Goal: Transaction & Acquisition: Subscribe to service/newsletter

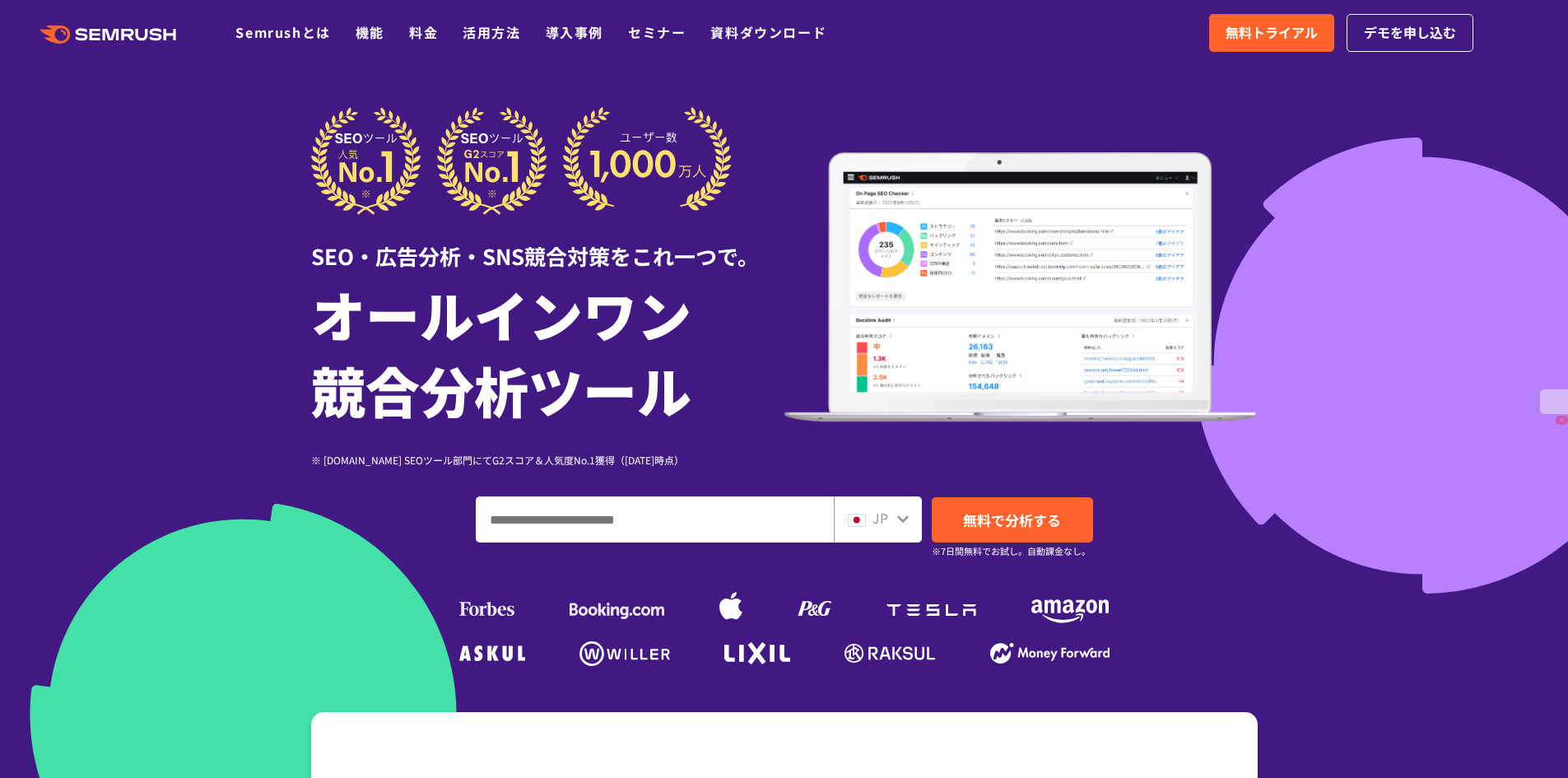
click at [82, 32] on icon ".cls {fill: #FF642D;}" at bounding box center [109, 34] width 186 height 18
click at [1317, 105] on div at bounding box center [784, 459] width 1568 height 918
click at [1454, 80] on div at bounding box center [784, 459] width 1568 height 918
click at [1420, 125] on div at bounding box center [784, 459] width 1568 height 918
click at [434, 32] on link "料金" at bounding box center [423, 32] width 29 height 20
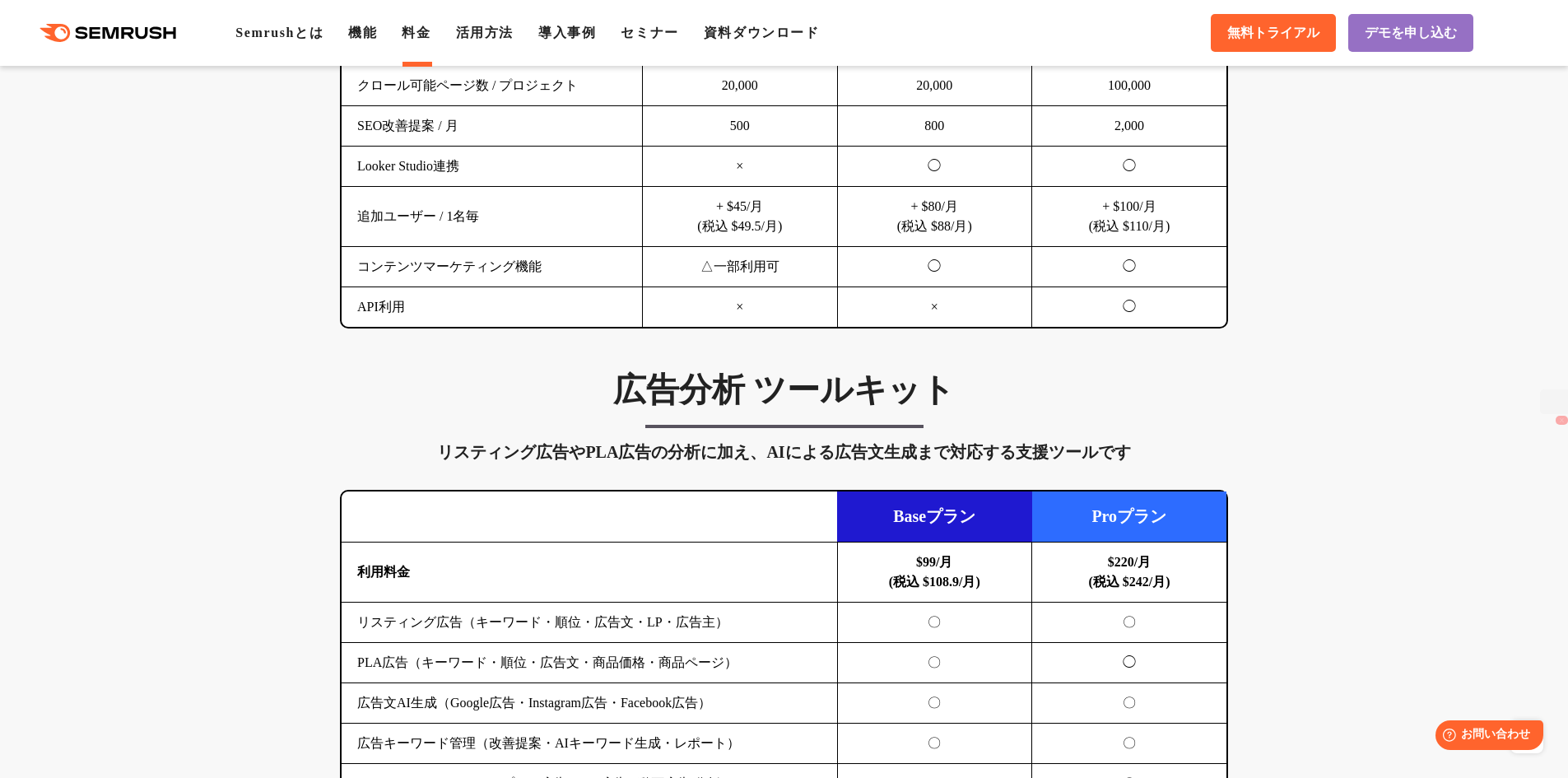
scroll to position [1234, 0]
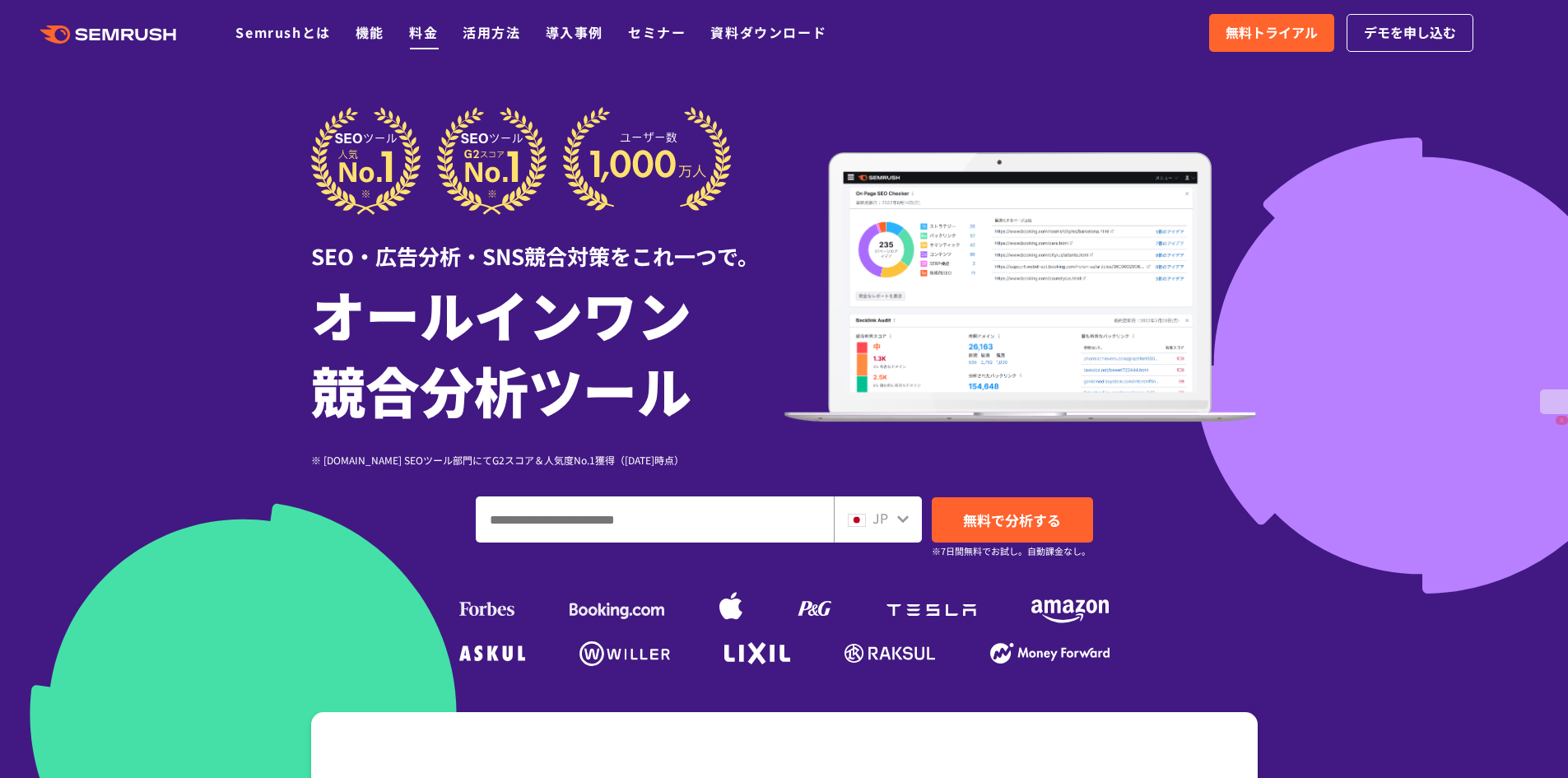
click at [424, 27] on link "料金" at bounding box center [423, 32] width 29 height 20
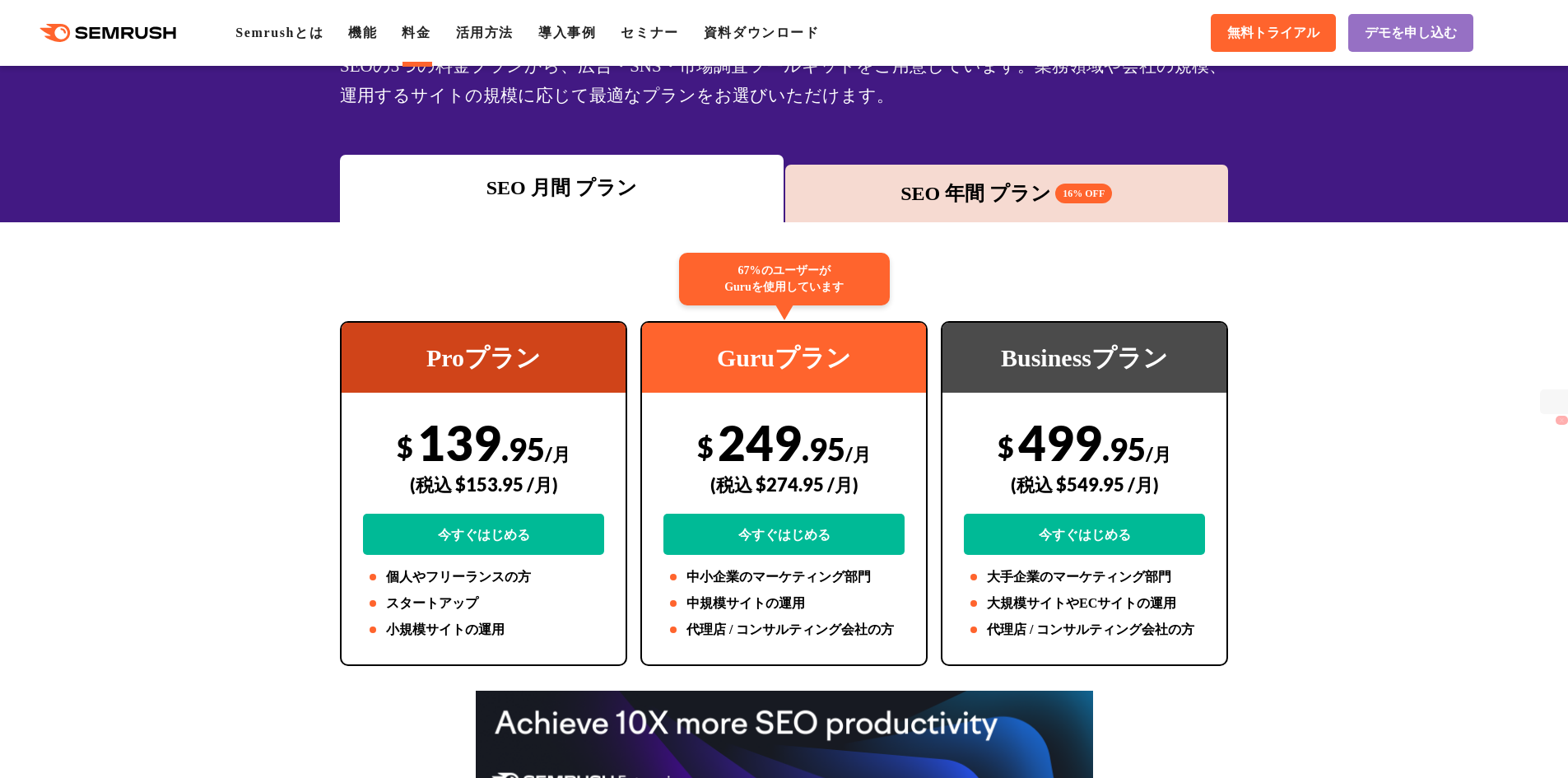
scroll to position [247, 0]
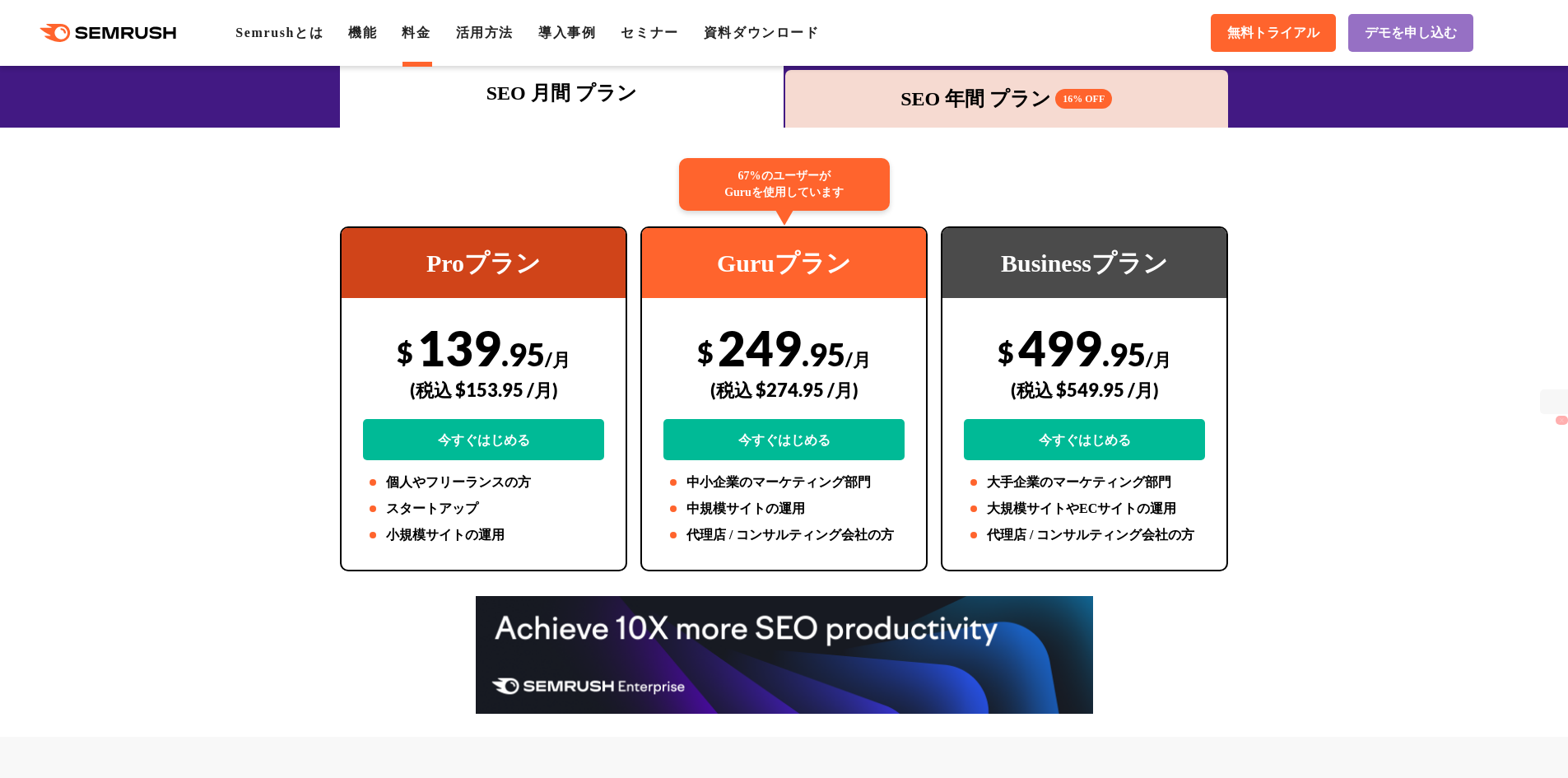
click at [498, 322] on div "$ 139 .95 /月 (税込 $153.95 /月) 今すぐはじめる" at bounding box center [483, 390] width 241 height 142
drag, startPoint x: 512, startPoint y: 343, endPoint x: 589, endPoint y: 346, distance: 77.1
click at [589, 346] on div "$ 139 .95 /月 (税込 $153.95 /月) 今すぐはじめる" at bounding box center [483, 390] width 241 height 142
copy div "139 .95 /月"
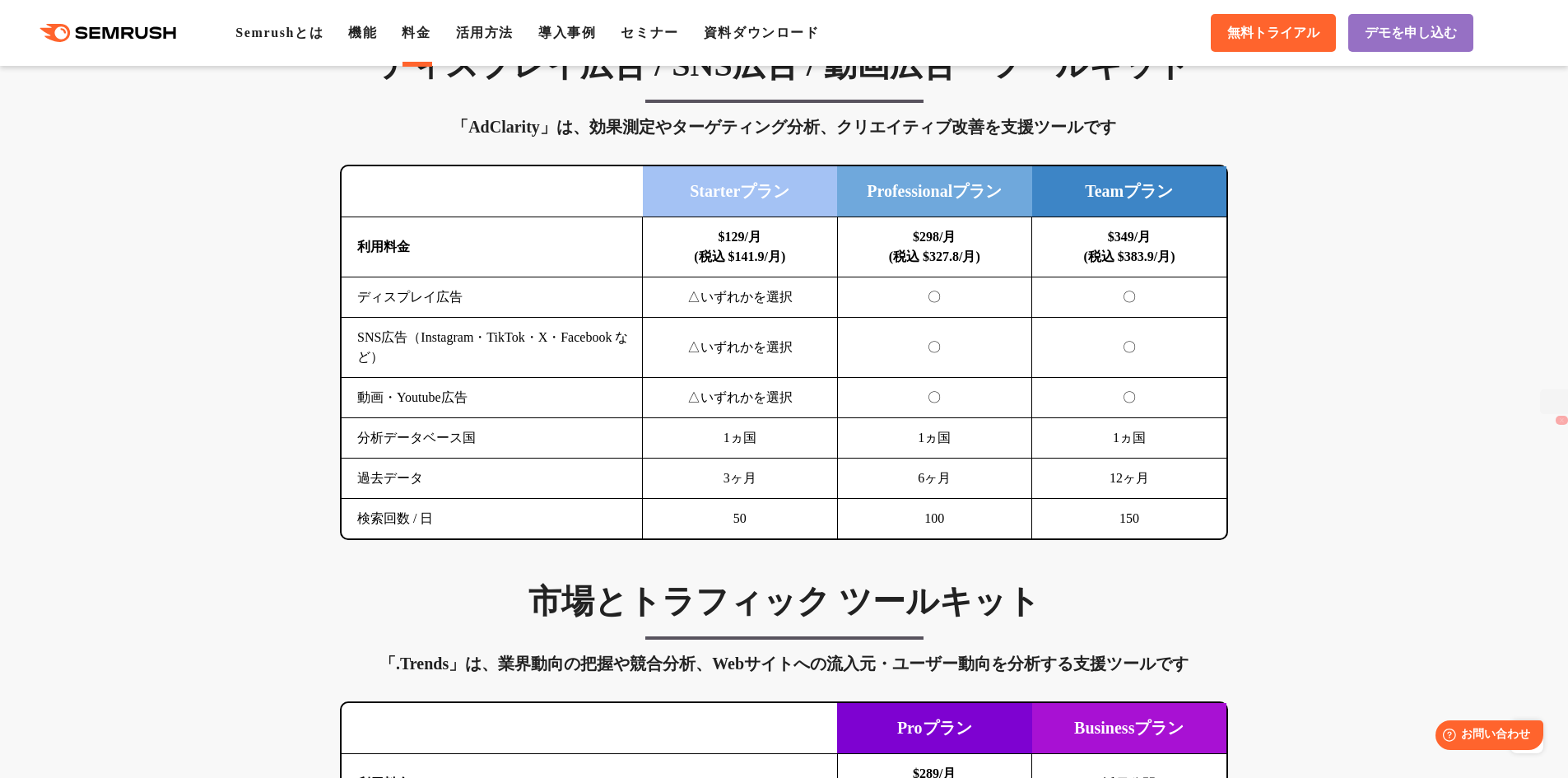
scroll to position [2469, 0]
